Goal: Task Accomplishment & Management: Manage account settings

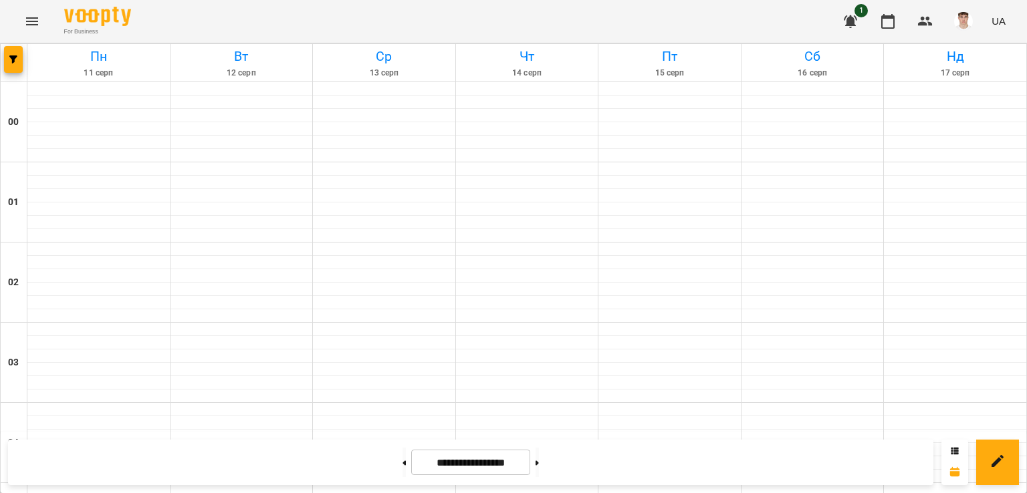
scroll to position [1307, 0]
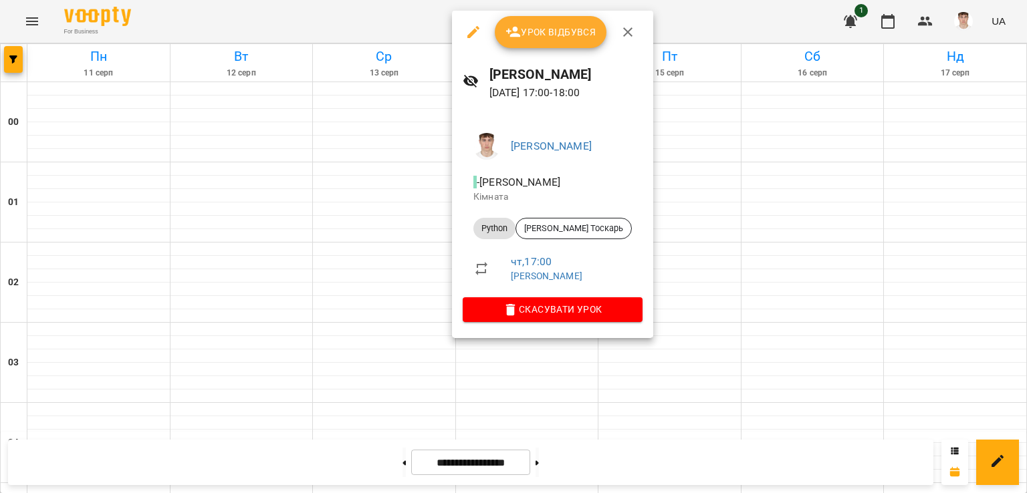
click at [551, 33] on span "Урок відбувся" at bounding box center [550, 32] width 91 height 16
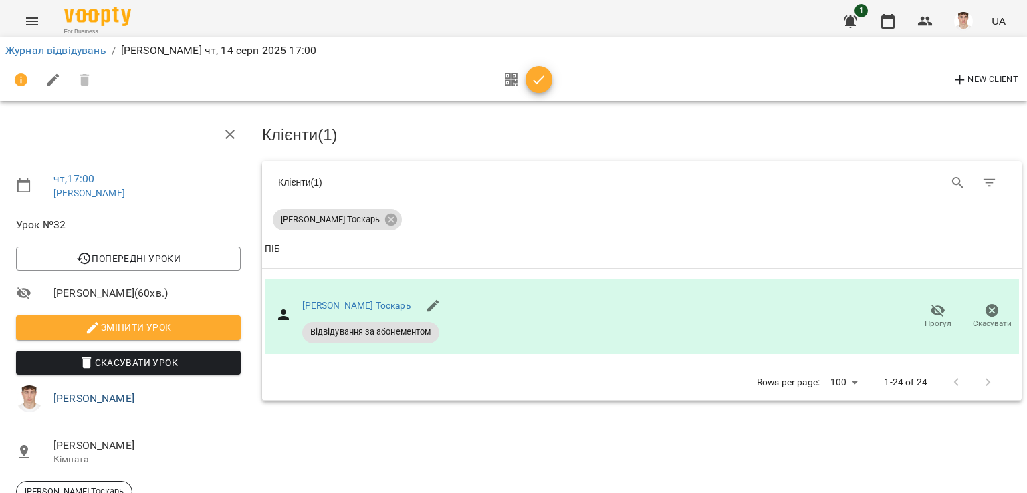
scroll to position [110, 0]
click at [114, 320] on span "Змінити урок" at bounding box center [128, 328] width 203 height 16
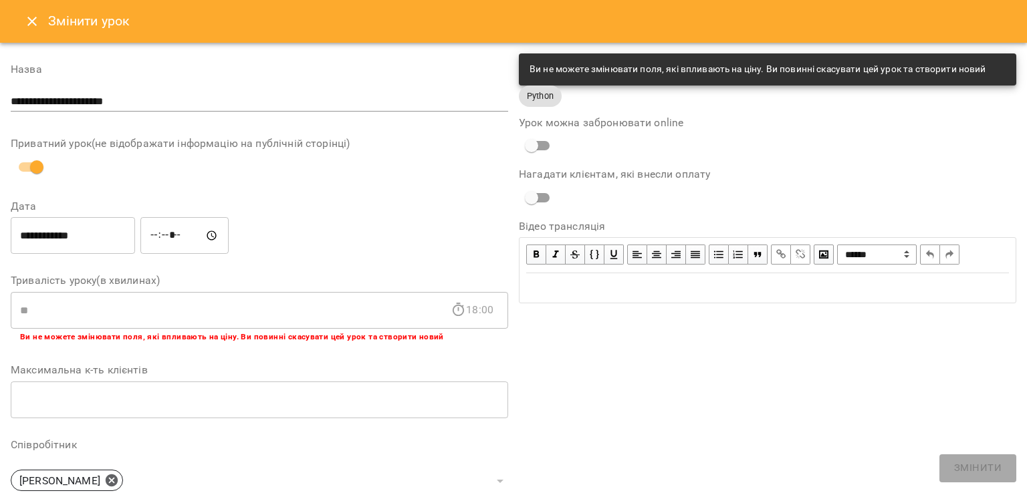
scroll to position [326, 0]
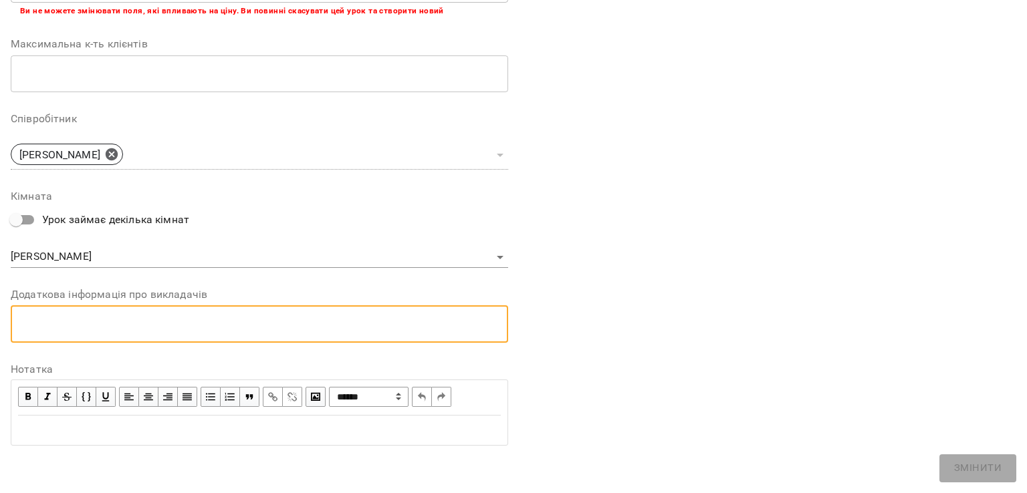
click at [144, 326] on textarea at bounding box center [259, 324] width 479 height 13
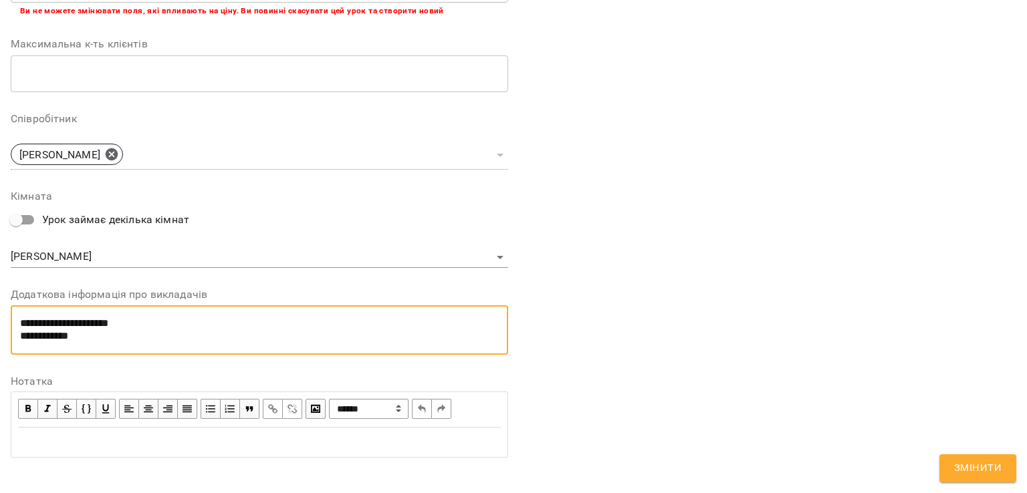
type textarea "**********"
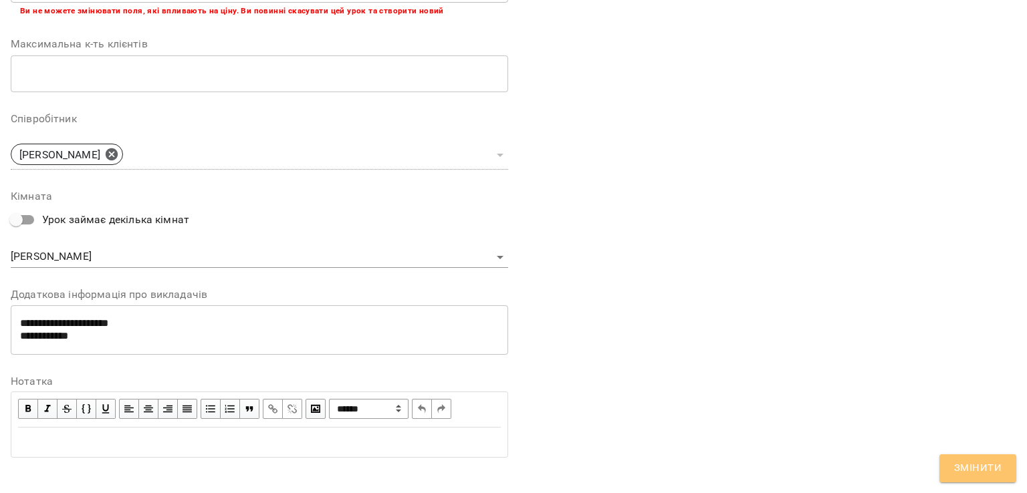
click at [981, 464] on span "Змінити" at bounding box center [977, 468] width 47 height 17
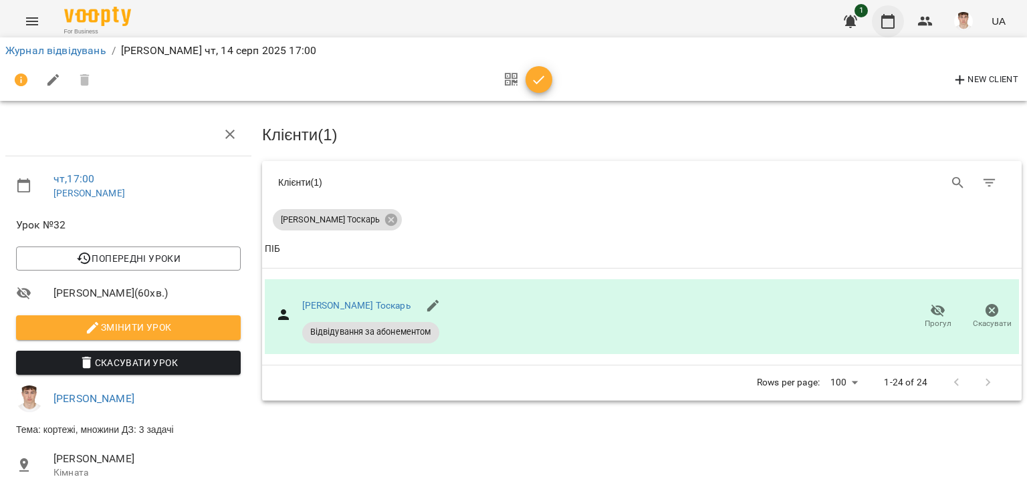
click at [887, 24] on icon "button" at bounding box center [888, 21] width 16 height 16
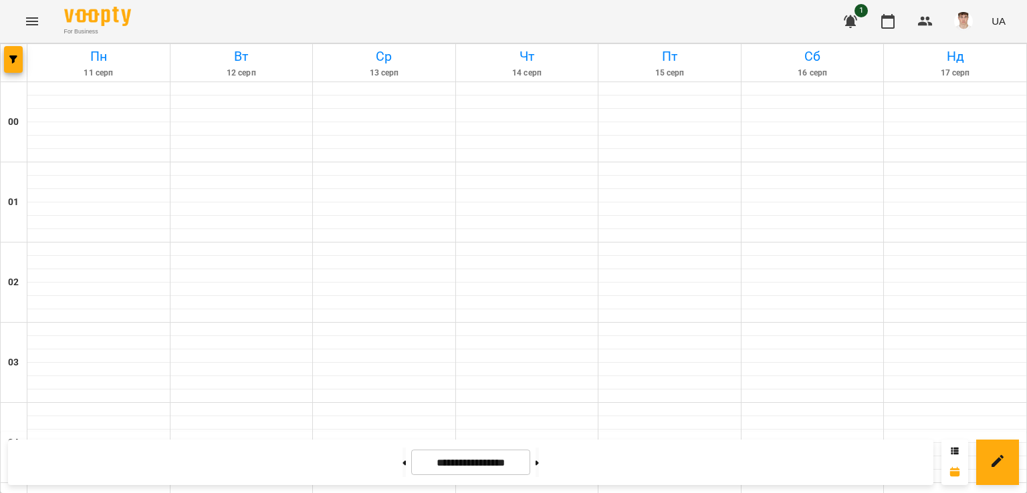
scroll to position [1173, 0]
